Goal: Download file/media

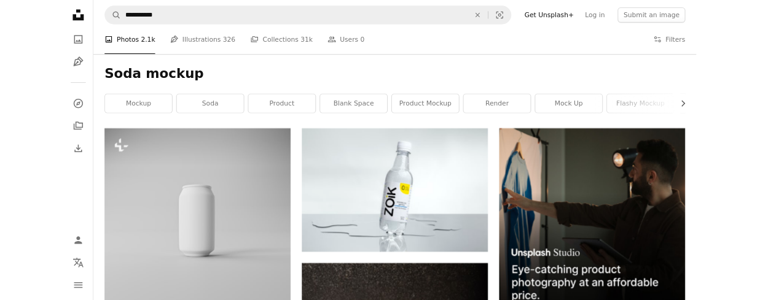
scroll to position [130, 0]
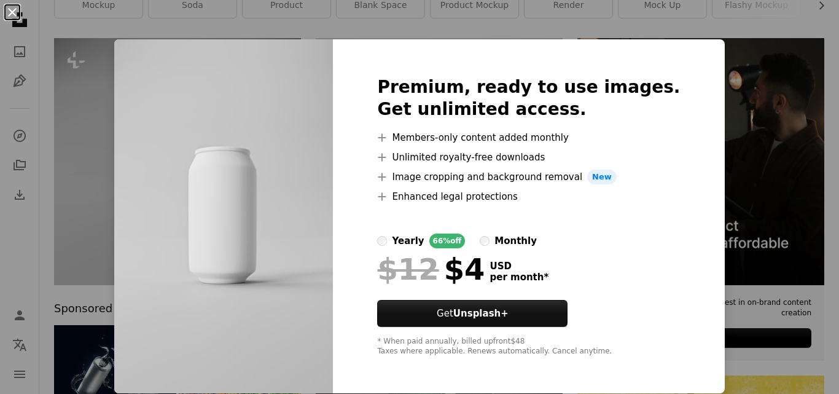
click at [9, 11] on button "An X shape" at bounding box center [12, 12] width 15 height 15
